Goal: Transaction & Acquisition: Purchase product/service

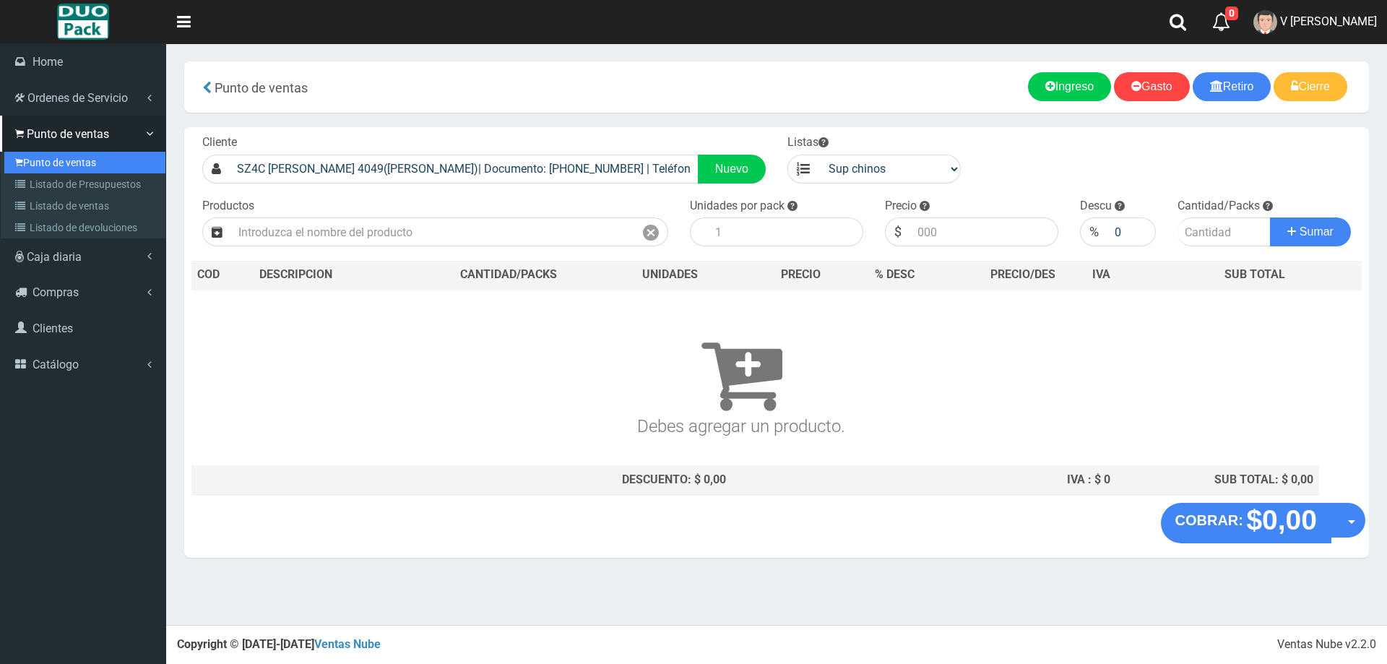
click at [44, 155] on link "Punto de ventas" at bounding box center [84, 163] width 161 height 22
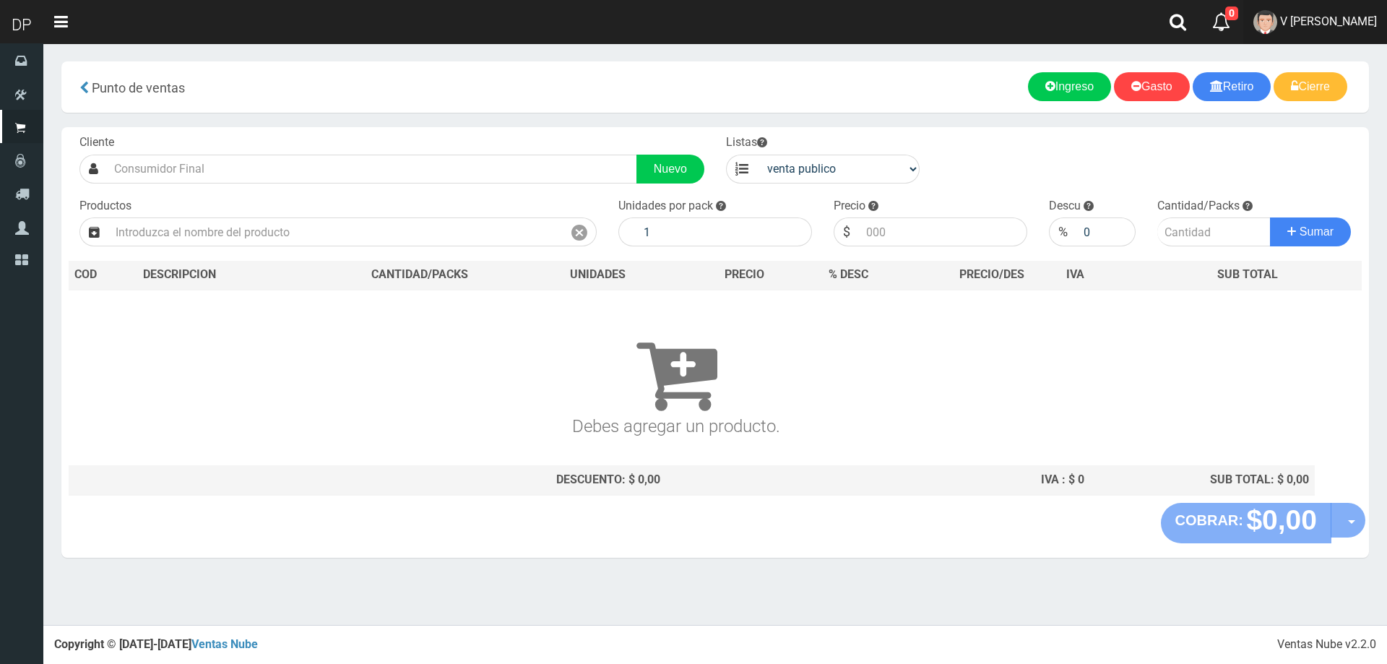
click at [1254, 26] on img at bounding box center [1266, 22] width 24 height 24
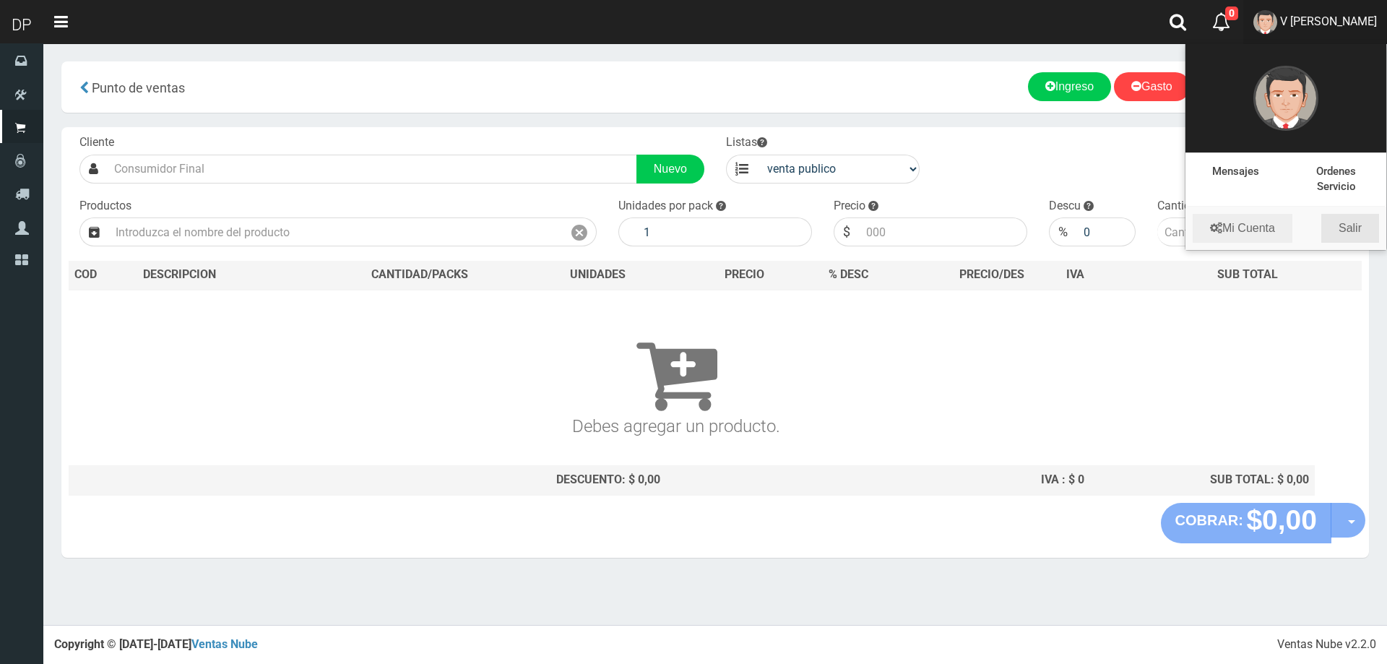
click at [1338, 233] on link "Salir" at bounding box center [1351, 228] width 58 height 29
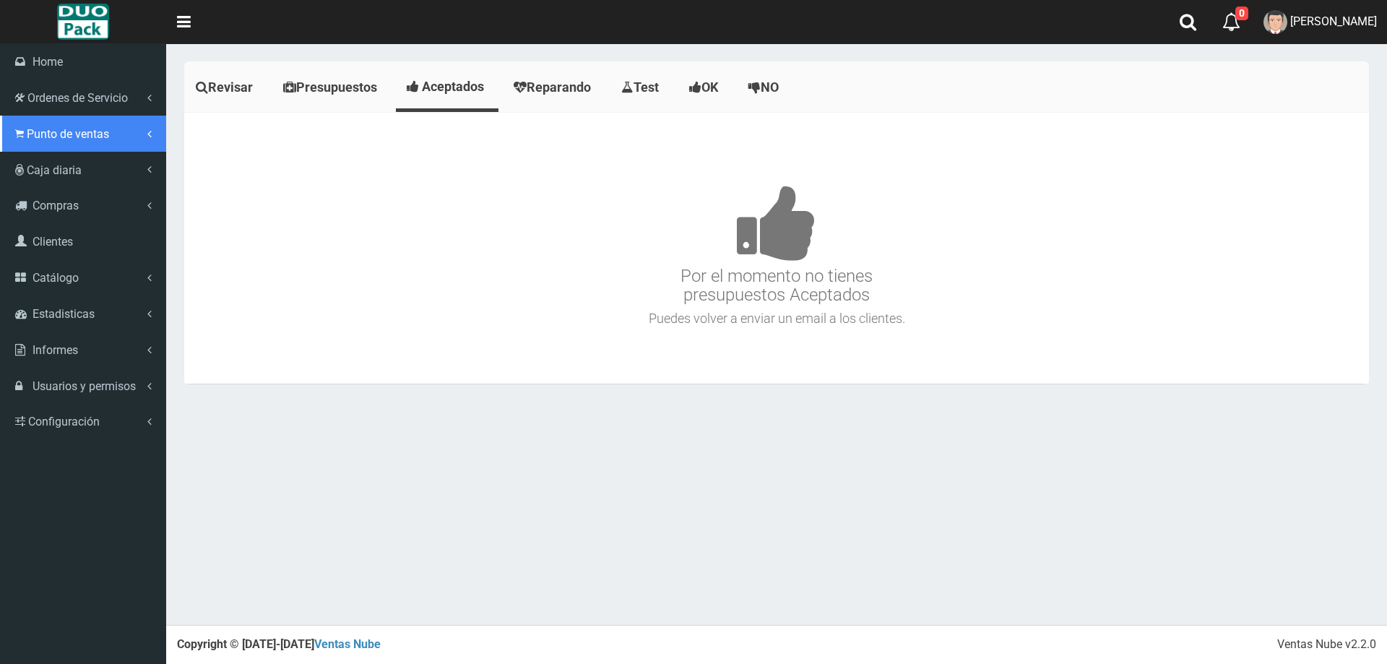
click at [28, 133] on span "Punto de ventas" at bounding box center [68, 134] width 82 height 14
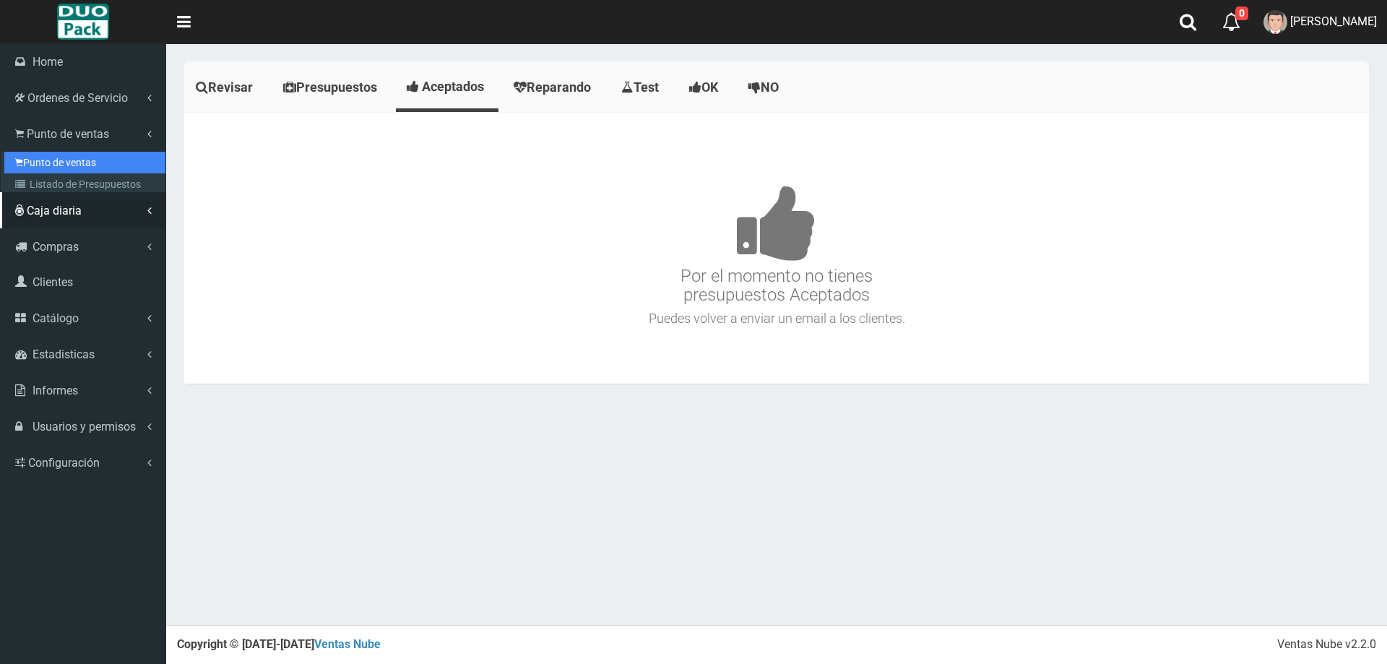
click at [48, 168] on link "Punto de ventas" at bounding box center [84, 163] width 161 height 22
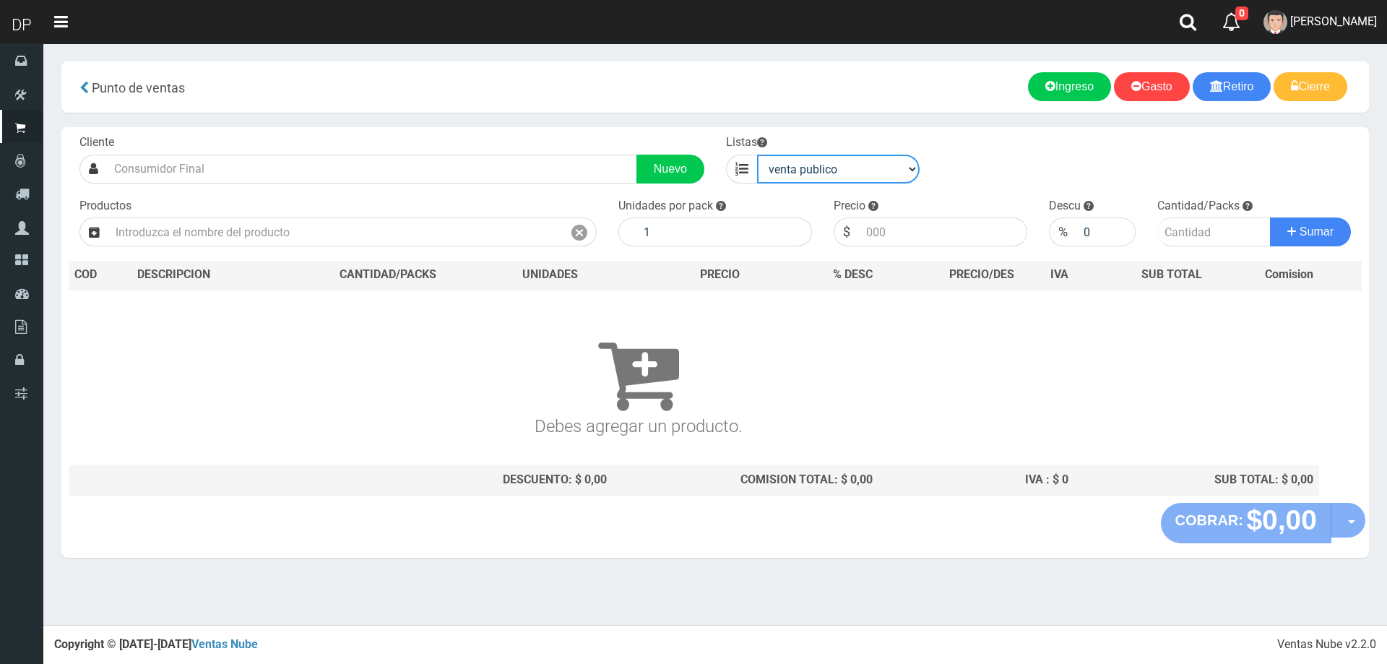
click at [760, 165] on select "venta publico Sup chinos reventas" at bounding box center [838, 169] width 163 height 29
select select "3"
click at [757, 155] on select "venta publico Sup chinos reventas" at bounding box center [838, 169] width 163 height 29
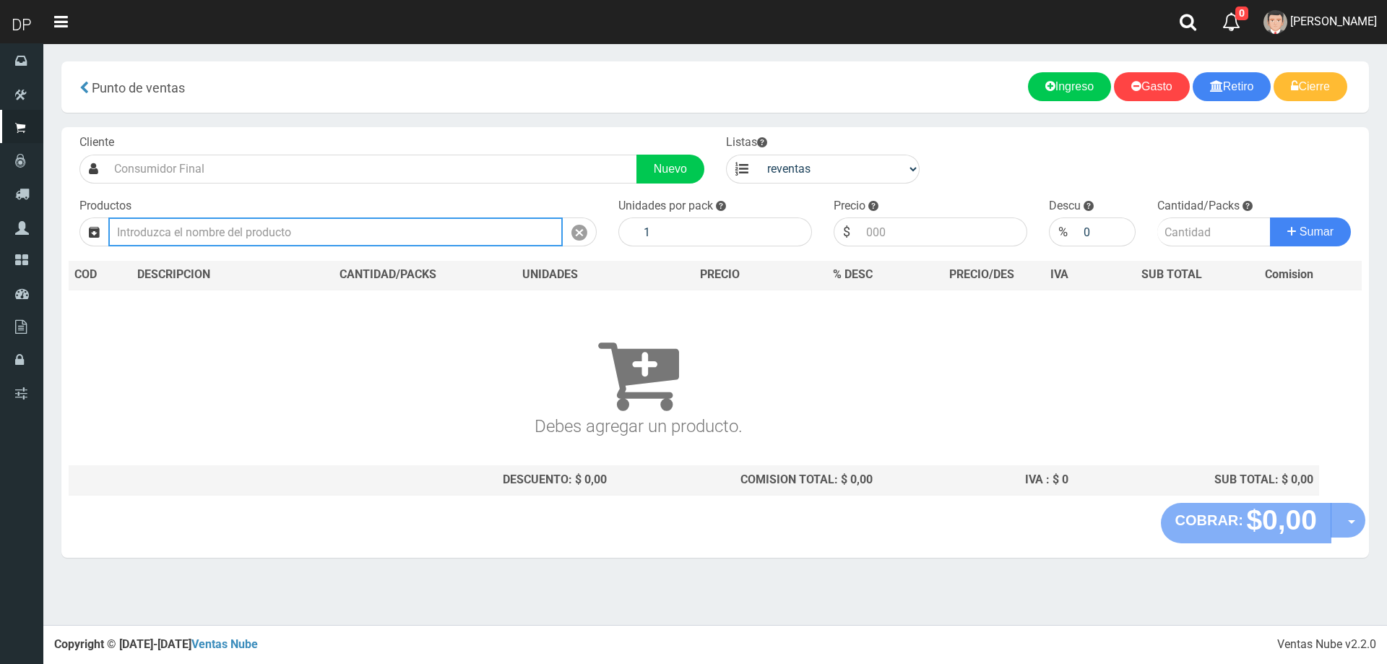
drag, startPoint x: 319, startPoint y: 237, endPoint x: 332, endPoint y: 217, distance: 24.1
click at [319, 236] on input "text" at bounding box center [335, 232] width 455 height 29
click at [332, 217] on div "Productos" at bounding box center [338, 222] width 539 height 49
